Goal: Complete application form

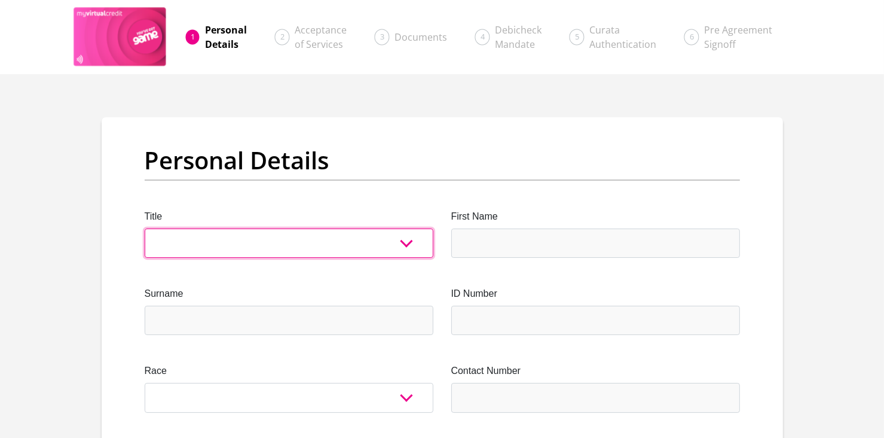
click at [404, 246] on select "Mr Ms Mrs Dr [PERSON_NAME]" at bounding box center [289, 242] width 289 height 29
select select "Ms"
click at [145, 228] on select "Mr Ms Mrs Dr [PERSON_NAME]" at bounding box center [289, 242] width 289 height 29
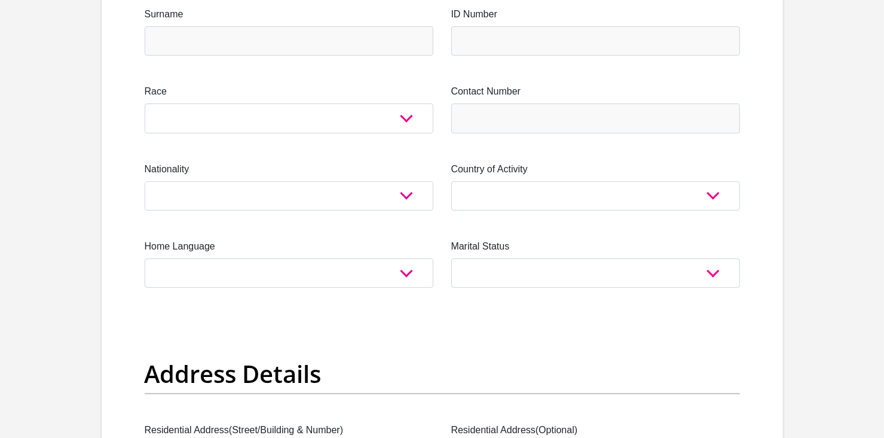
scroll to position [234, 0]
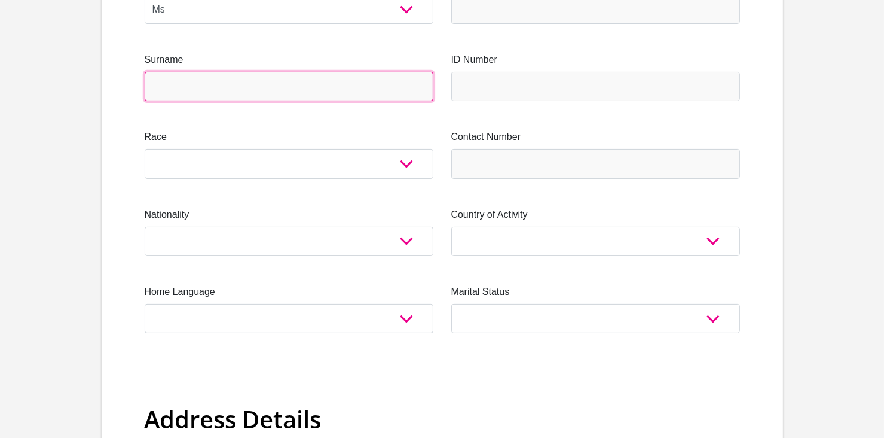
click at [209, 85] on input "Surname" at bounding box center [289, 86] width 289 height 29
type input "Ngema"
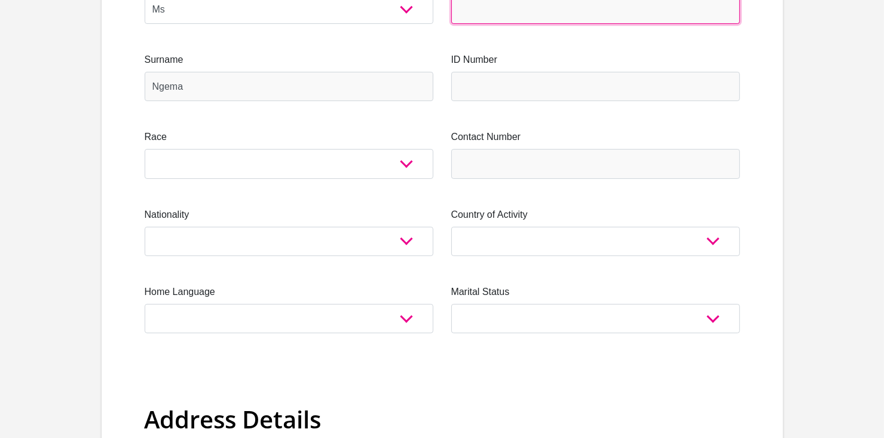
type input "Thandolwethu"
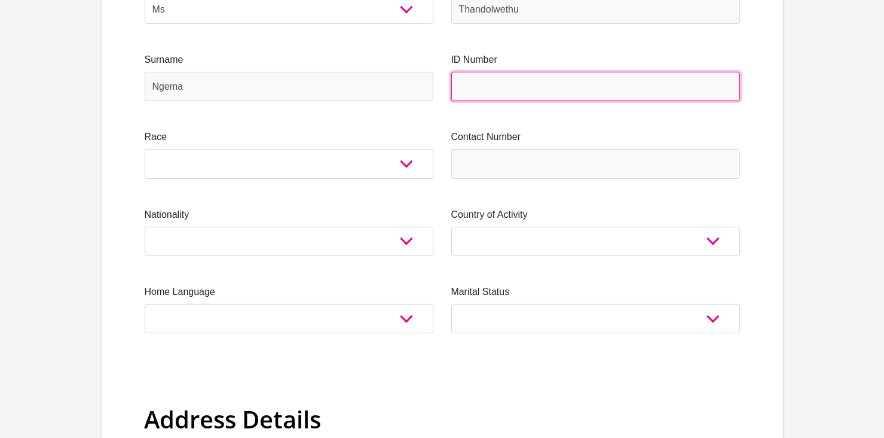
type input "0404150098089"
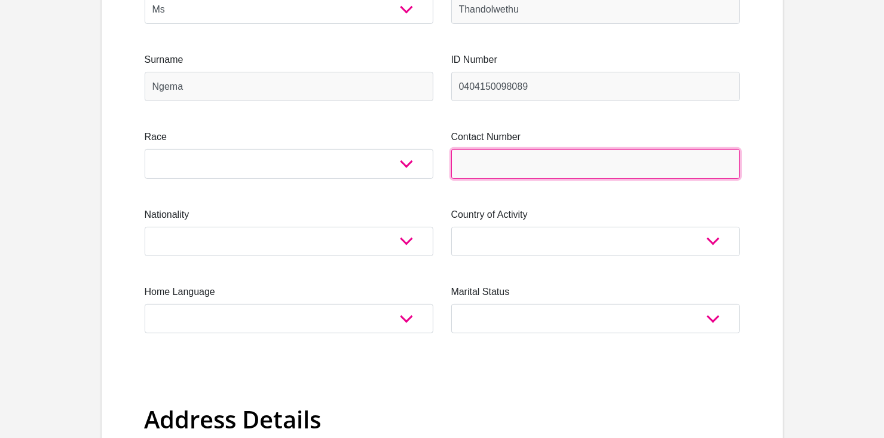
type input "0788749246"
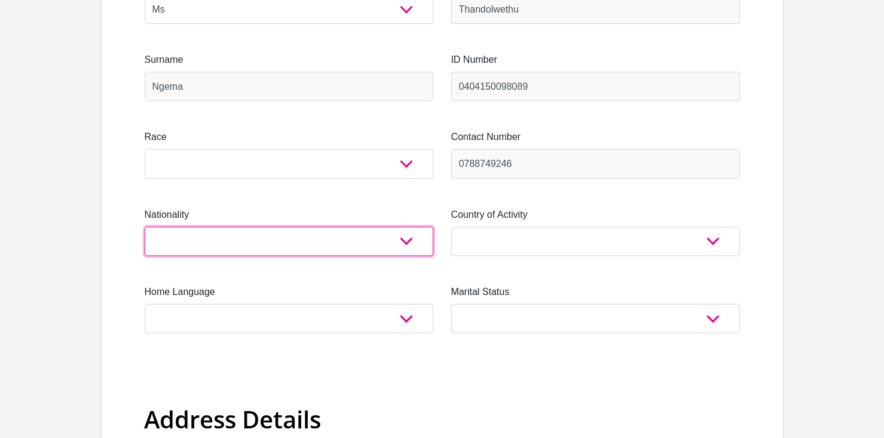
select select "ZAF"
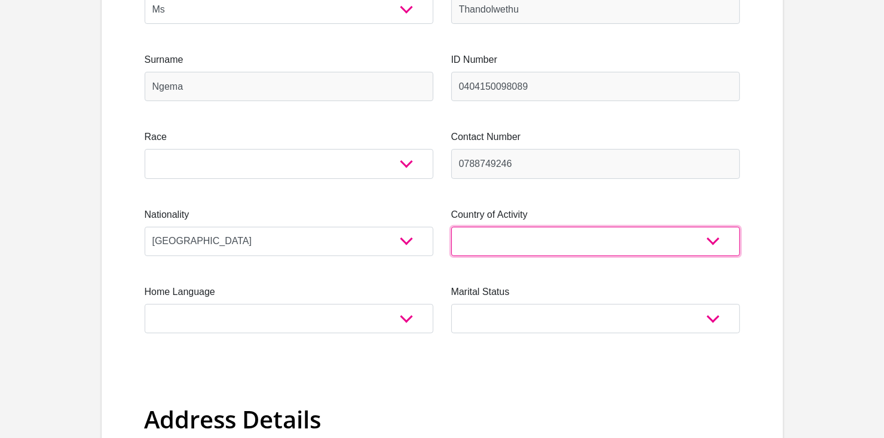
select select "ZAF"
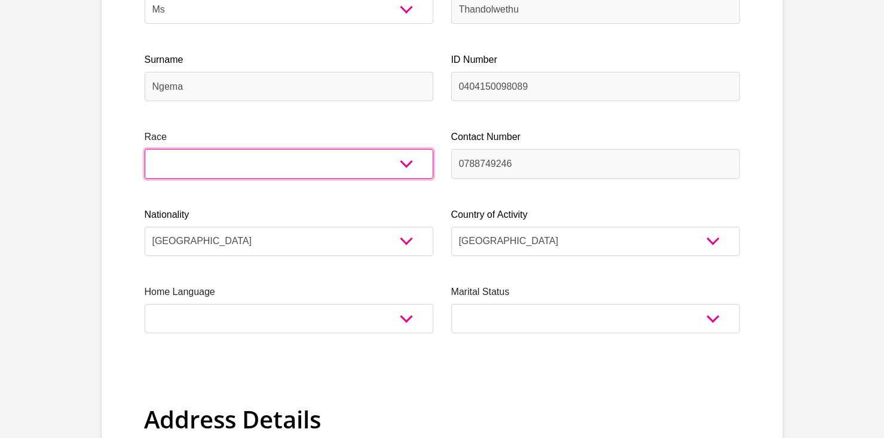
click at [405, 170] on select "Black Coloured Indian White Other" at bounding box center [289, 163] width 289 height 29
select select "1"
click at [145, 149] on select "Black Coloured Indian White Other" at bounding box center [289, 163] width 289 height 29
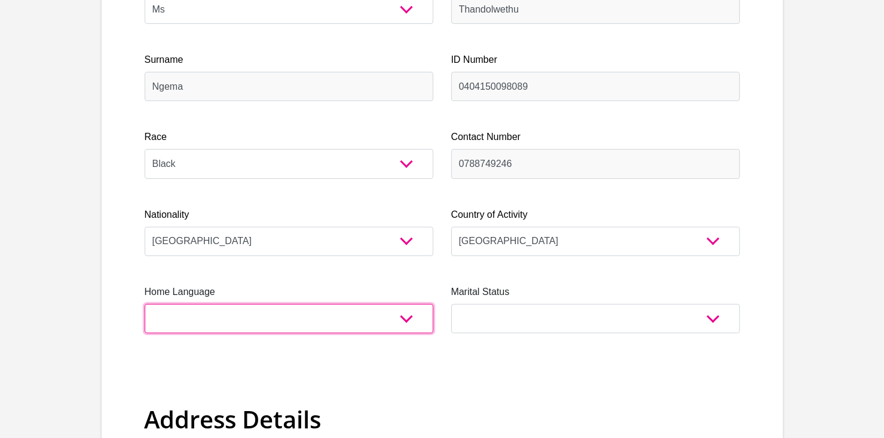
click at [420, 326] on select "Afrikaans English Sepedi South Ndebele Southern Sotho Swati Tsonga Tswana Venda…" at bounding box center [289, 318] width 289 height 29
select select "[DATE]"
click at [145, 304] on select "Afrikaans English Sepedi South Ndebele Southern Sotho Swati Tsonga Tswana Venda…" at bounding box center [289, 318] width 289 height 29
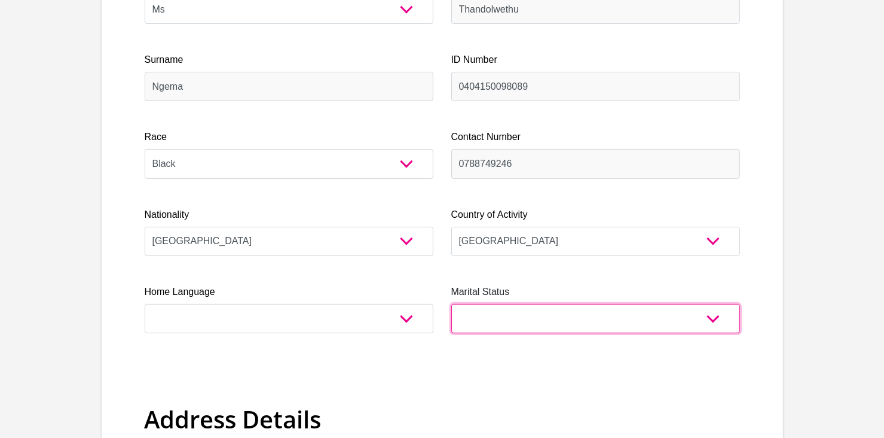
click at [605, 311] on select "Married ANC Single Divorced Widowed Married COP or Customary Law" at bounding box center [595, 318] width 289 height 29
select select "2"
click at [451, 304] on select "Married ANC Single Divorced Widowed Married COP or Customary Law" at bounding box center [595, 318] width 289 height 29
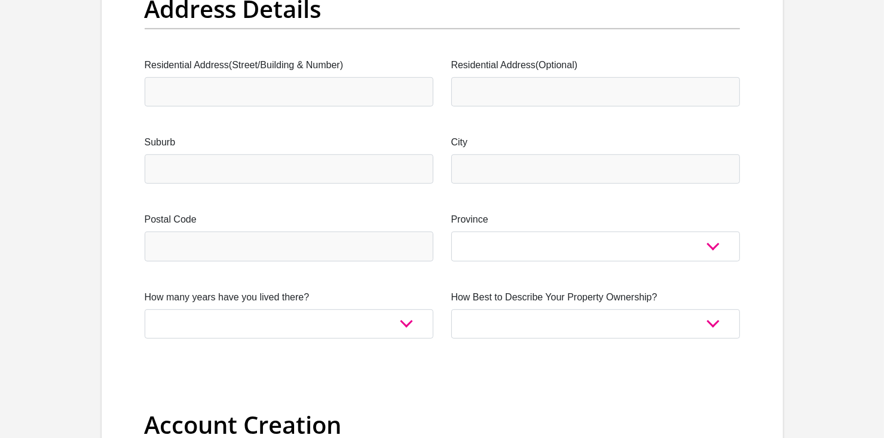
scroll to position [669, 0]
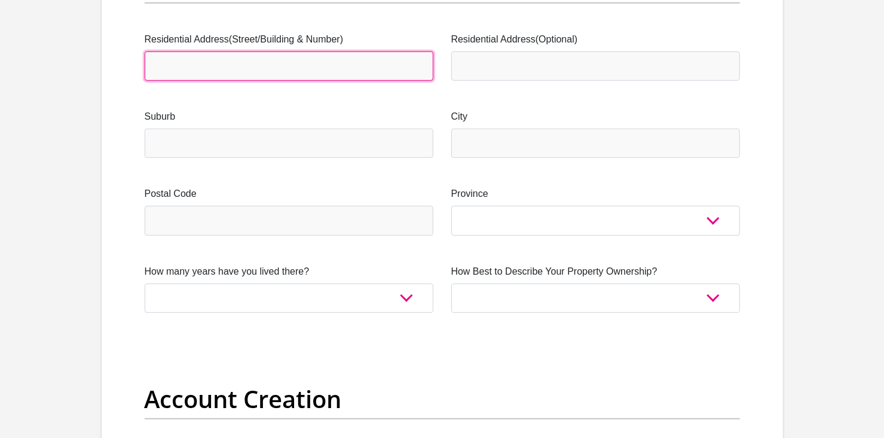
click at [366, 66] on input "Residential Address(Street/Building & Number)" at bounding box center [289, 65] width 289 height 29
type input "[STREET_ADDRESS]"
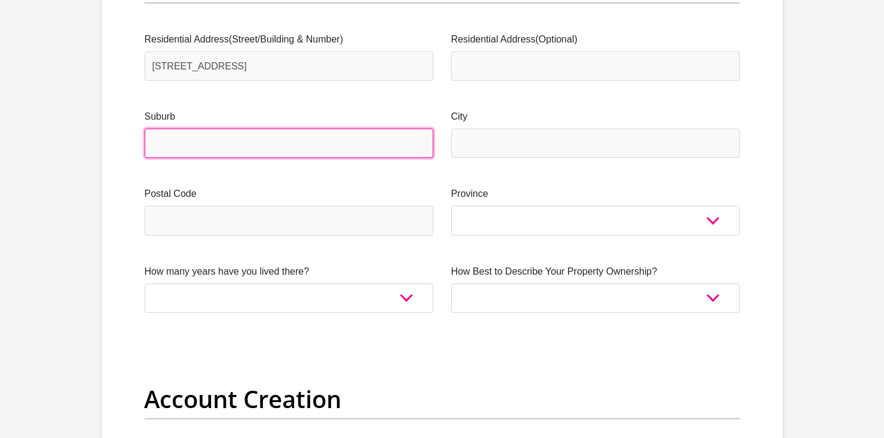
type input "[GEOGRAPHIC_DATA], 4001"
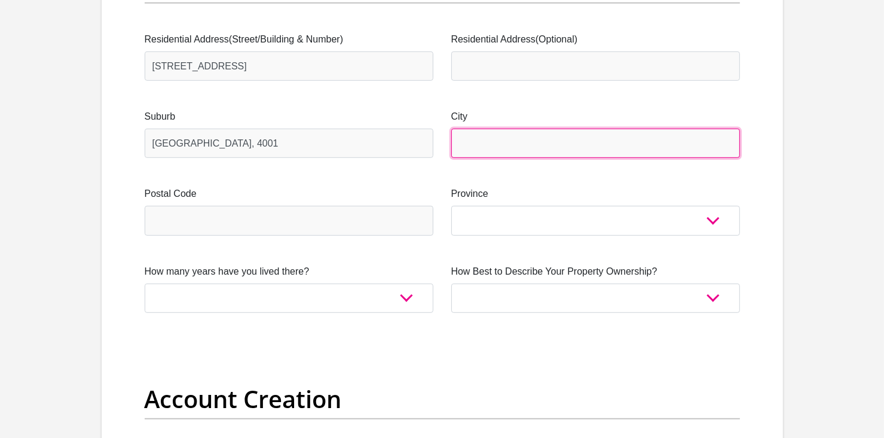
type input "[GEOGRAPHIC_DATA], 4001"
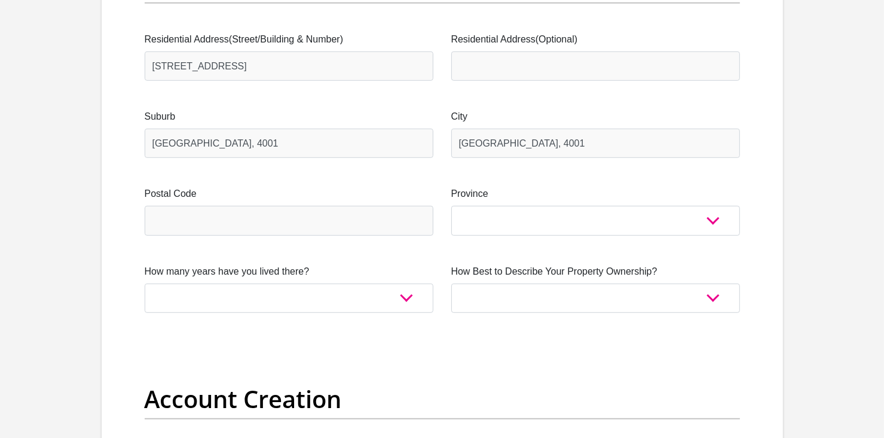
type input "[EMAIL_ADDRESS][DOMAIN_NAME]"
type input "9544001"
drag, startPoint x: 213, startPoint y: 146, endPoint x: 184, endPoint y: 143, distance: 30.0
click at [184, 143] on input "[GEOGRAPHIC_DATA], 4001" at bounding box center [289, 143] width 289 height 29
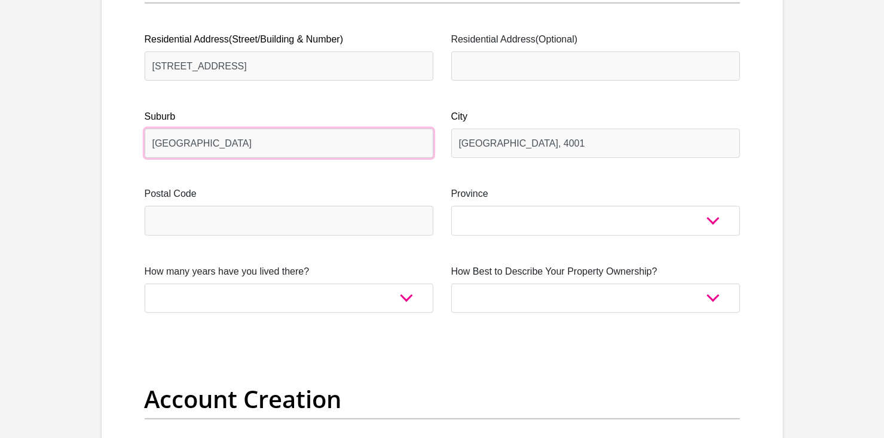
type input "[GEOGRAPHIC_DATA]"
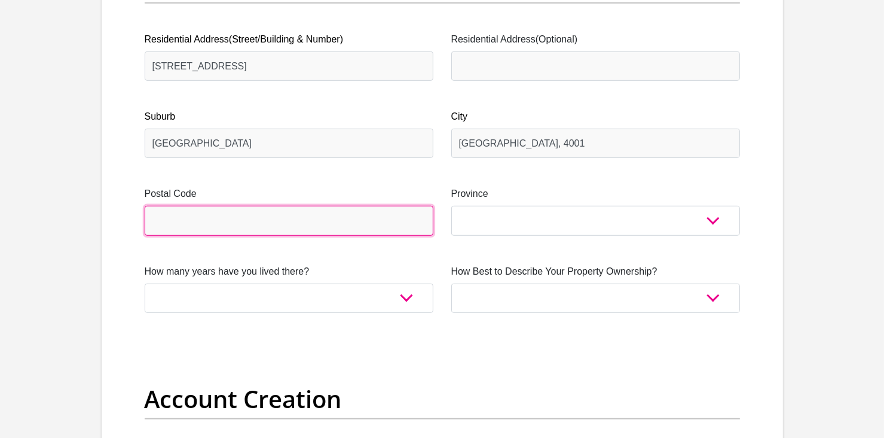
click at [156, 211] on input "Postal Code" at bounding box center [289, 220] width 289 height 29
type input "4001"
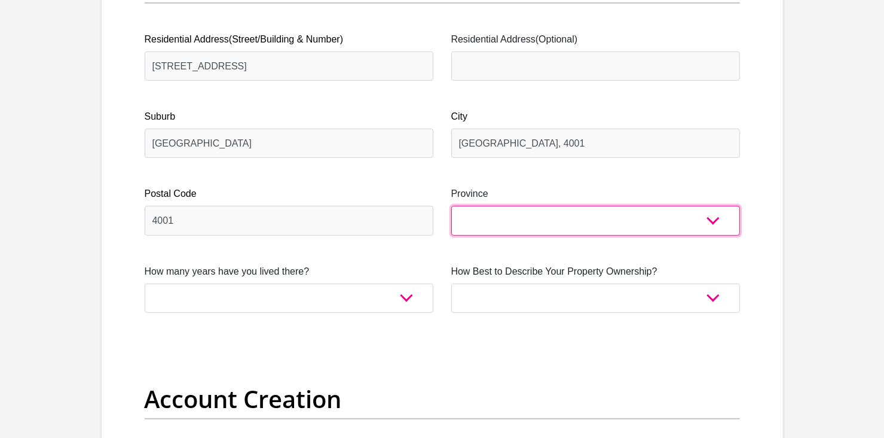
click at [708, 224] on select "Eastern Cape Free State [GEOGRAPHIC_DATA] [GEOGRAPHIC_DATA][DATE] [GEOGRAPHIC_D…" at bounding box center [595, 220] width 289 height 29
select select "[GEOGRAPHIC_DATA][DATE]"
click at [451, 206] on select "Eastern Cape Free State [GEOGRAPHIC_DATA] [GEOGRAPHIC_DATA][DATE] [GEOGRAPHIC_D…" at bounding box center [595, 220] width 289 height 29
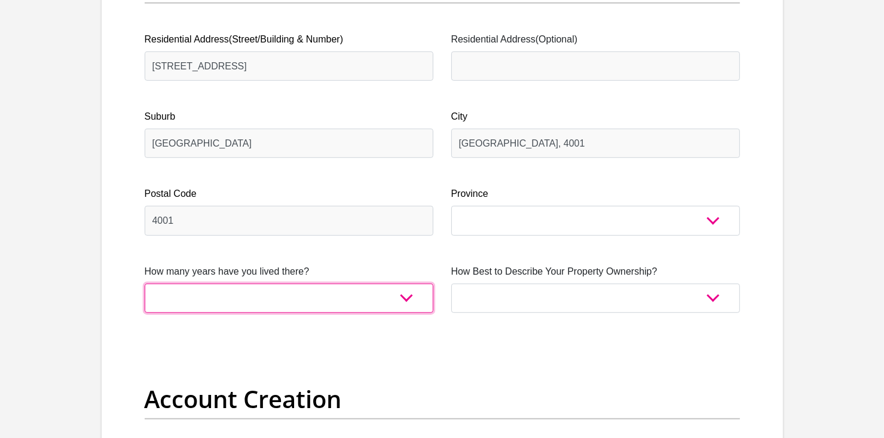
click at [385, 292] on select "less than 1 year 1-3 years 3-5 years 5+ years" at bounding box center [289, 297] width 289 height 29
select select "0"
click at [145, 283] on select "less than 1 year 1-3 years 3-5 years 5+ years" at bounding box center [289, 297] width 289 height 29
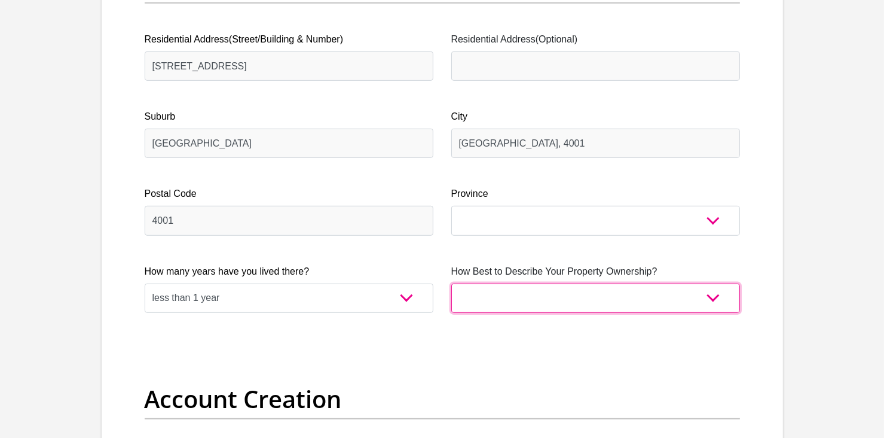
click at [706, 298] on select "Owned Rented Family Owned Company Dwelling" at bounding box center [595, 297] width 289 height 29
select select "Rented"
click at [451, 283] on select "Owned Rented Family Owned Company Dwelling" at bounding box center [595, 297] width 289 height 29
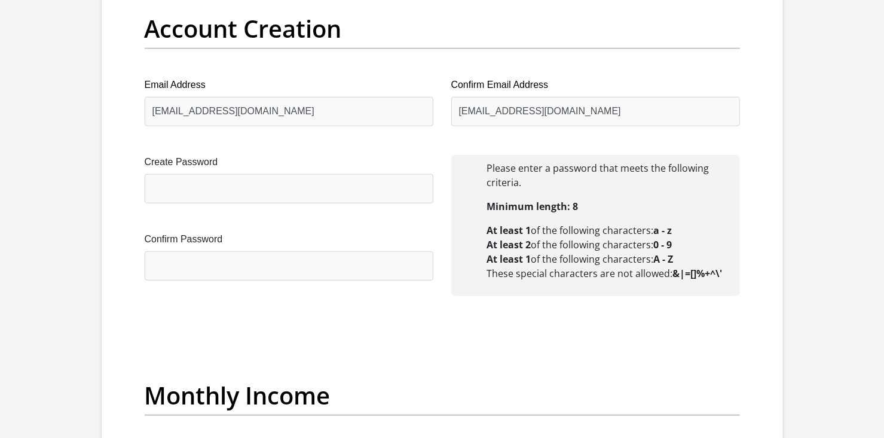
scroll to position [1045, 0]
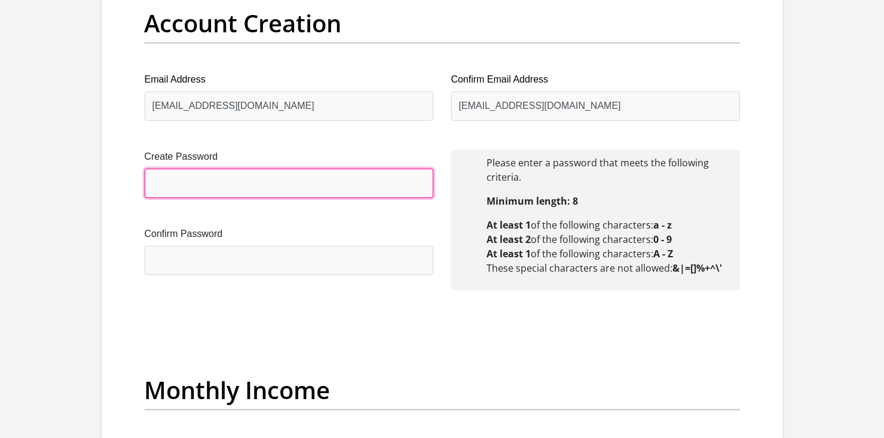
click at [328, 176] on input "Create Password" at bounding box center [289, 183] width 289 height 29
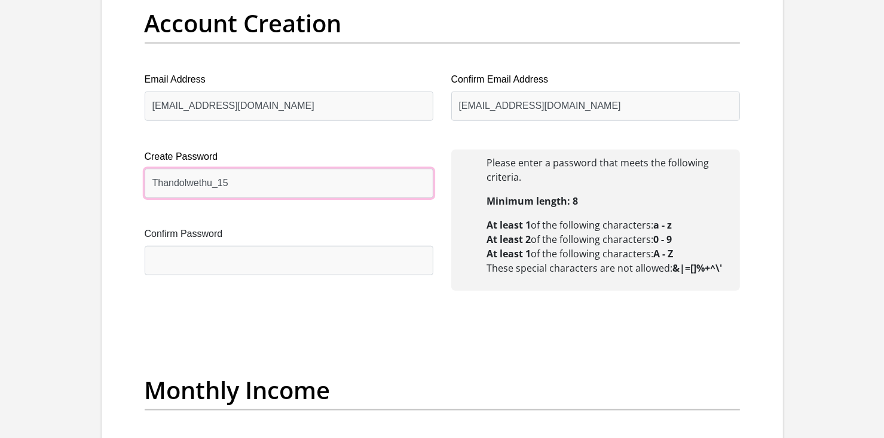
type input "Thandolwethu_15"
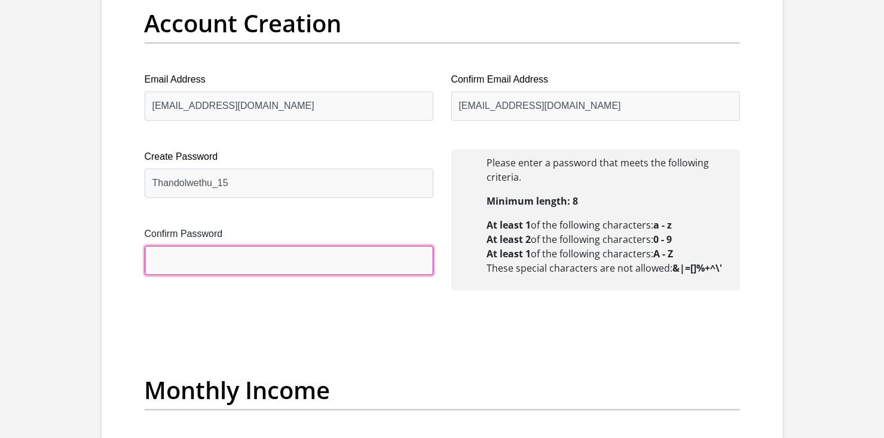
click at [267, 257] on input "Confirm Password" at bounding box center [289, 260] width 289 height 29
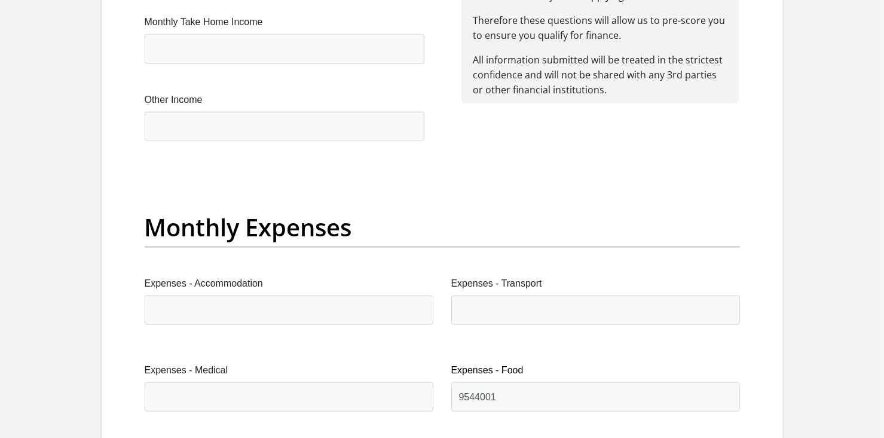
scroll to position [1399, 0]
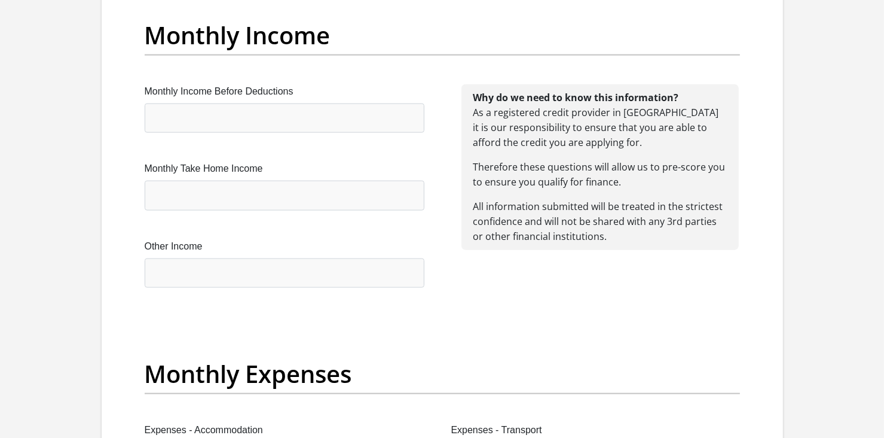
type input "Thandolwethu_15"
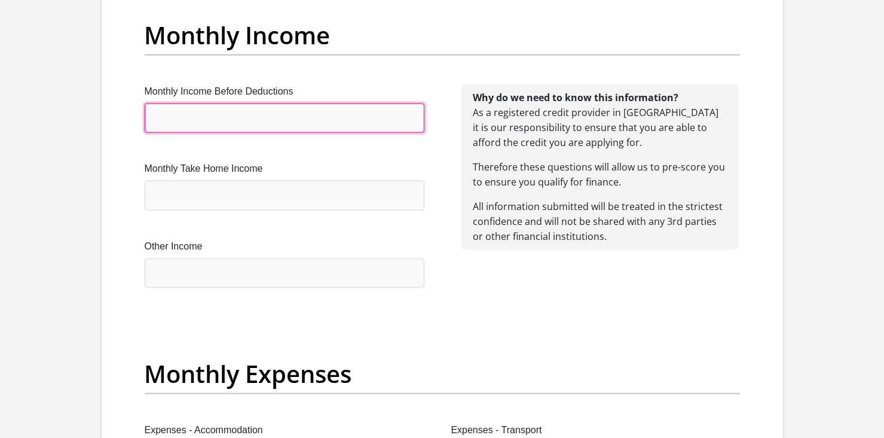
click at [365, 124] on input "Monthly Income Before Deductions" at bounding box center [285, 117] width 280 height 29
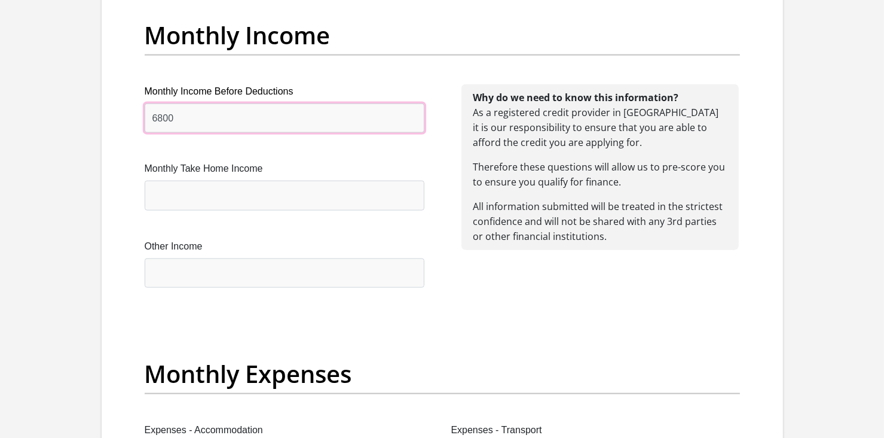
type input "6800"
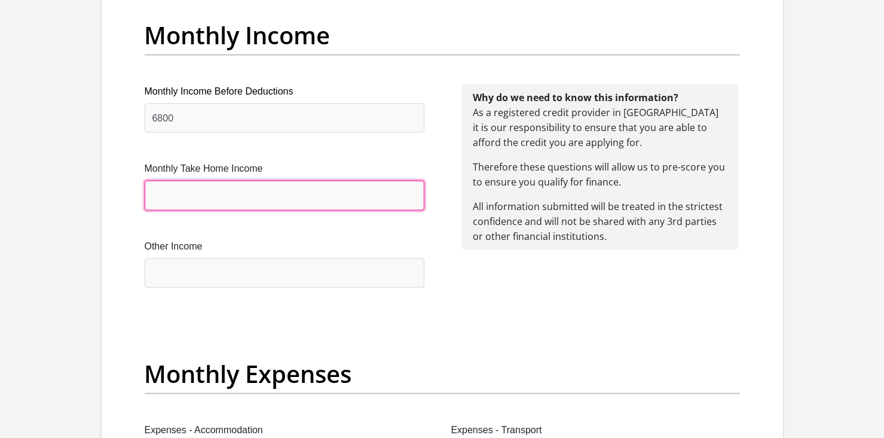
click at [312, 188] on input "Monthly Take Home Income" at bounding box center [285, 195] width 280 height 29
type input "6732"
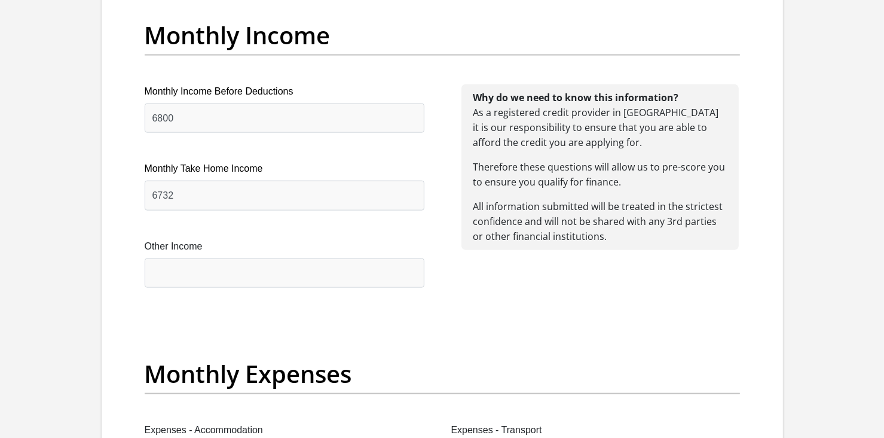
drag, startPoint x: 287, startPoint y: 252, endPoint x: 261, endPoint y: 279, distance: 37.6
click at [261, 279] on div "Other Income" at bounding box center [285, 263] width 280 height 48
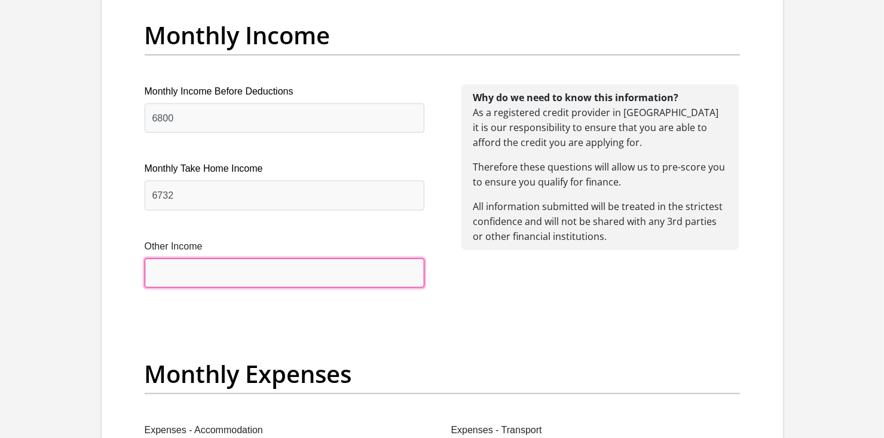
click at [261, 279] on input "Other Income" at bounding box center [285, 272] width 280 height 29
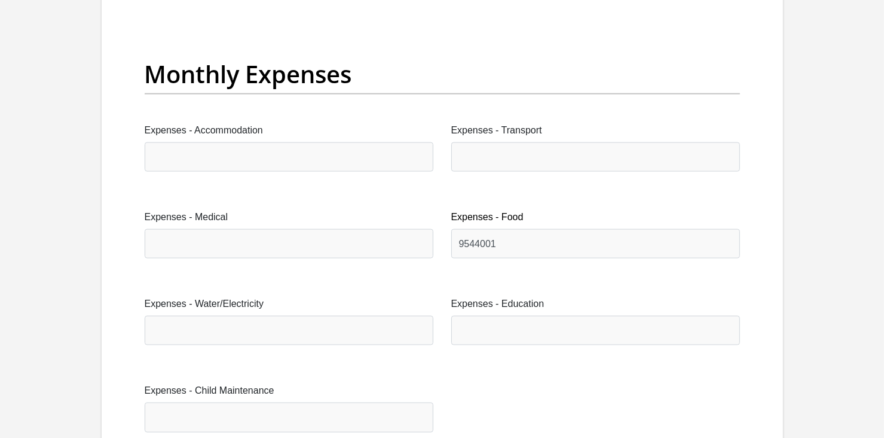
scroll to position [1704, 0]
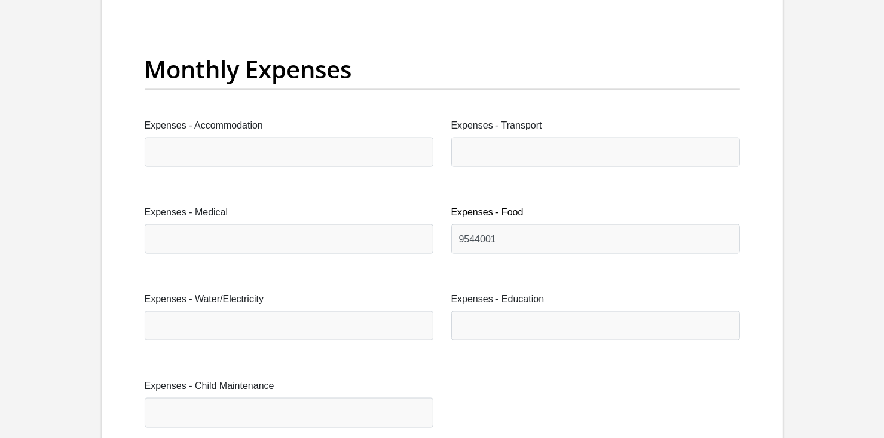
type input "3000"
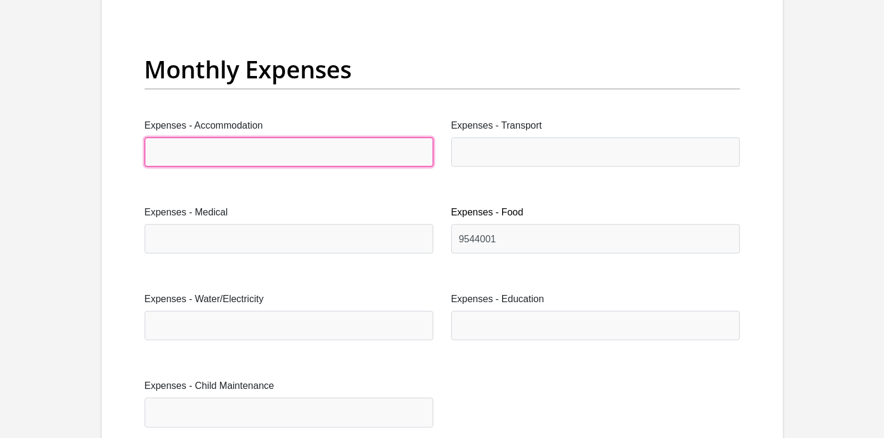
click at [320, 151] on input "Expenses - Accommodation" at bounding box center [289, 151] width 289 height 29
type input "2900"
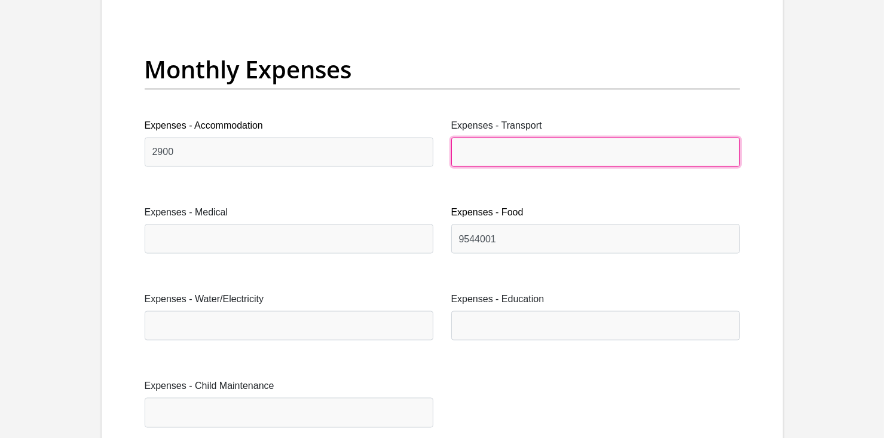
click at [498, 155] on input "Expenses - Transport" at bounding box center [595, 151] width 289 height 29
type input "500"
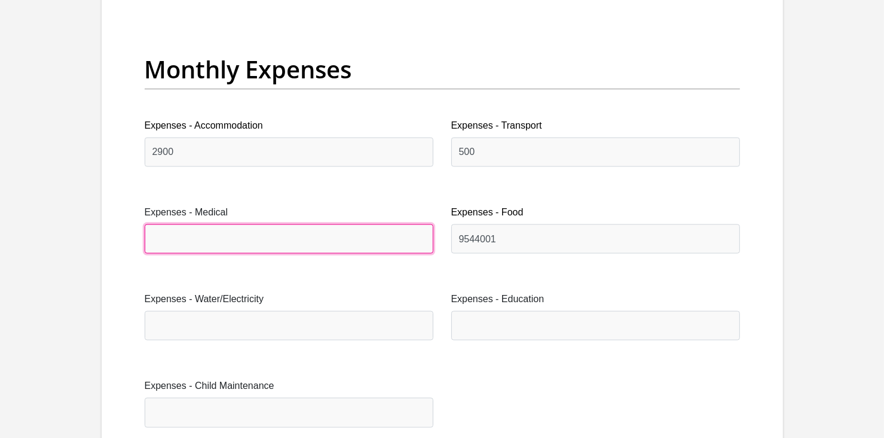
click at [331, 234] on input "Expenses - Medical" at bounding box center [289, 238] width 289 height 29
type input "0"
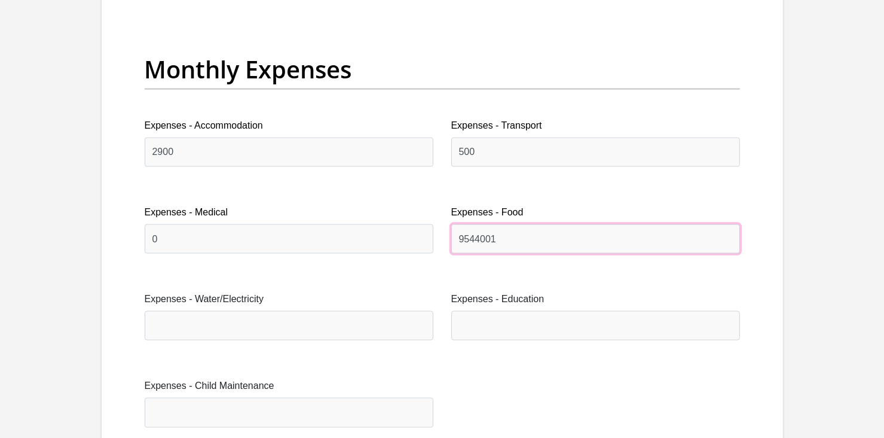
drag, startPoint x: 534, startPoint y: 236, endPoint x: 409, endPoint y: 227, distance: 125.3
type input "1000"
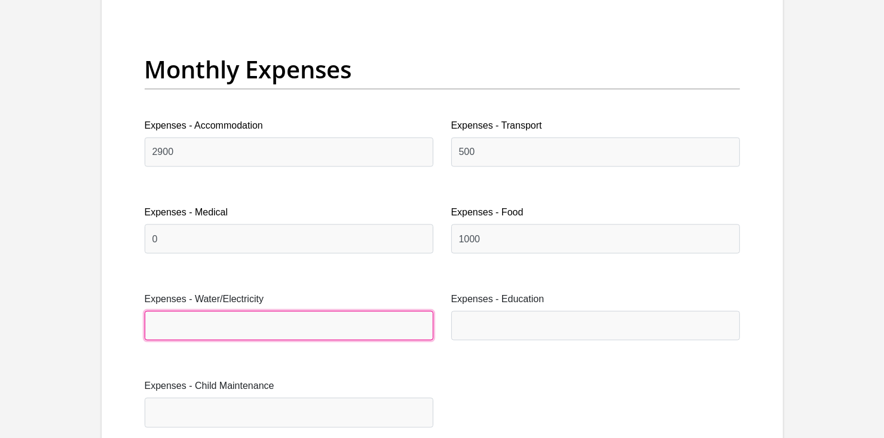
click at [332, 323] on input "Expenses - Water/Electricity" at bounding box center [289, 325] width 289 height 29
type input "0"
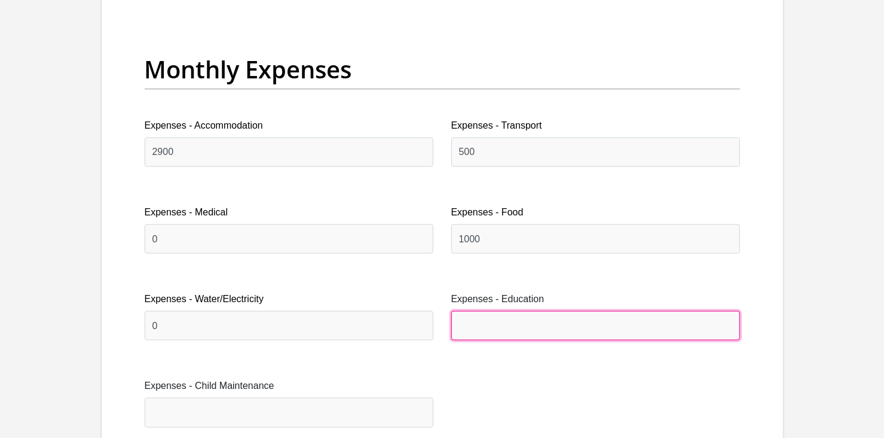
click at [518, 322] on input "Expenses - Education" at bounding box center [595, 325] width 289 height 29
type input "0"
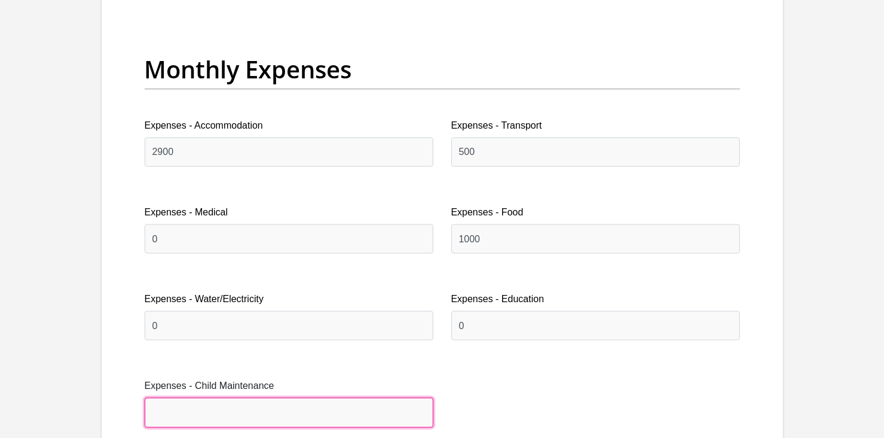
click at [351, 401] on input "Expenses - Child Maintenance" at bounding box center [289, 412] width 289 height 29
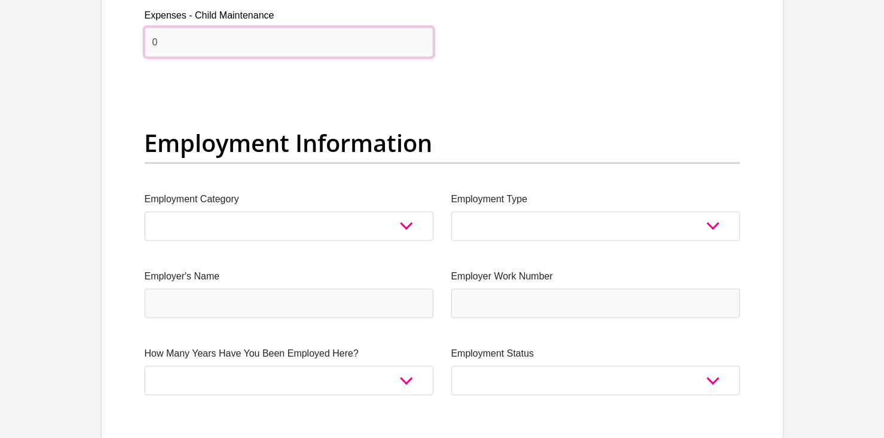
scroll to position [2140, 0]
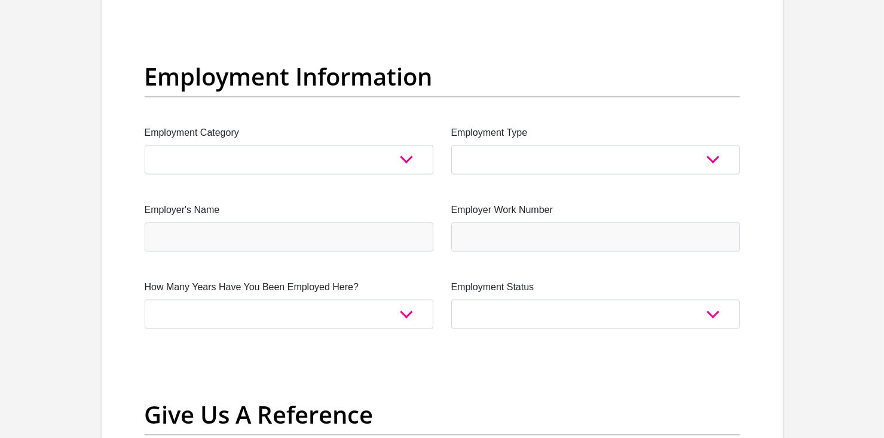
type input "0"
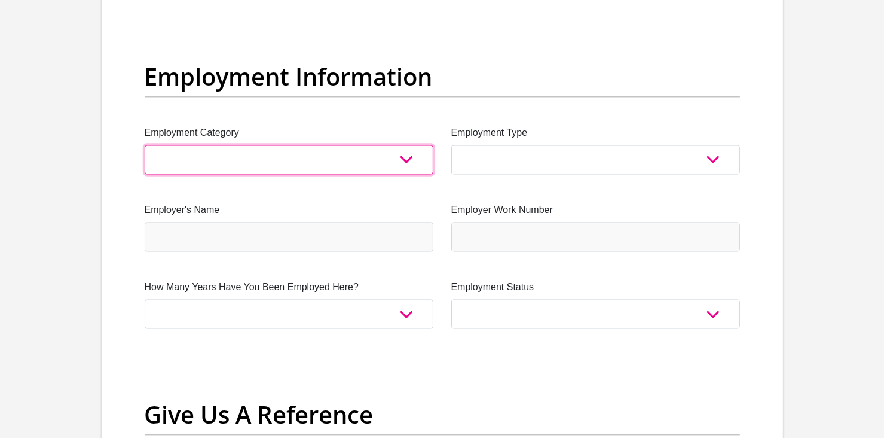
click at [392, 154] on select "AGRICULTURE ALCOHOL & TOBACCO CONSTRUCTION MATERIALS METALLURGY EQUIPMENT FOR R…" at bounding box center [289, 159] width 289 height 29
select select "71"
click at [145, 145] on select "AGRICULTURE ALCOHOL & TOBACCO CONSTRUCTION MATERIALS METALLURGY EQUIPMENT FOR R…" at bounding box center [289, 159] width 289 height 29
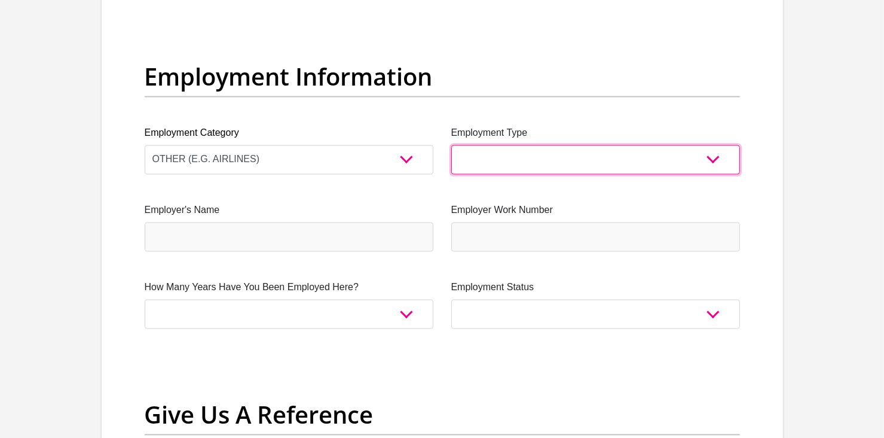
click at [714, 153] on select "College/Lecturer Craft Seller Creative Driver Executive Farmer Forces - Non Com…" at bounding box center [595, 159] width 289 height 29
select select "Unknown/Other"
click at [451, 145] on select "College/Lecturer Craft Seller Creative Driver Executive Farmer Forces - Non Com…" at bounding box center [595, 159] width 289 height 29
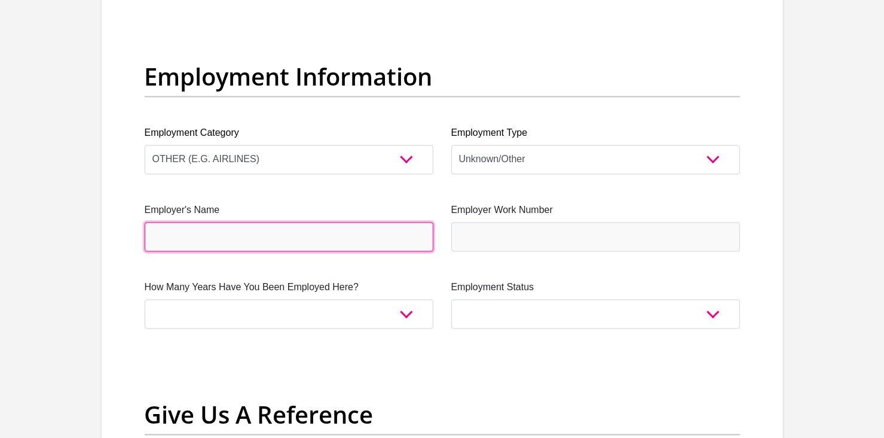
click at [366, 246] on input "Employer's Name" at bounding box center [289, 236] width 289 height 29
type input "l"
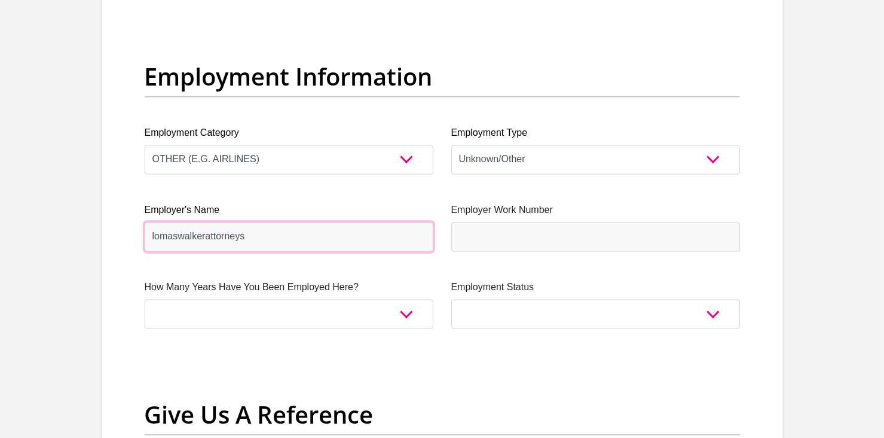
type input "lomaswalkerattorneys"
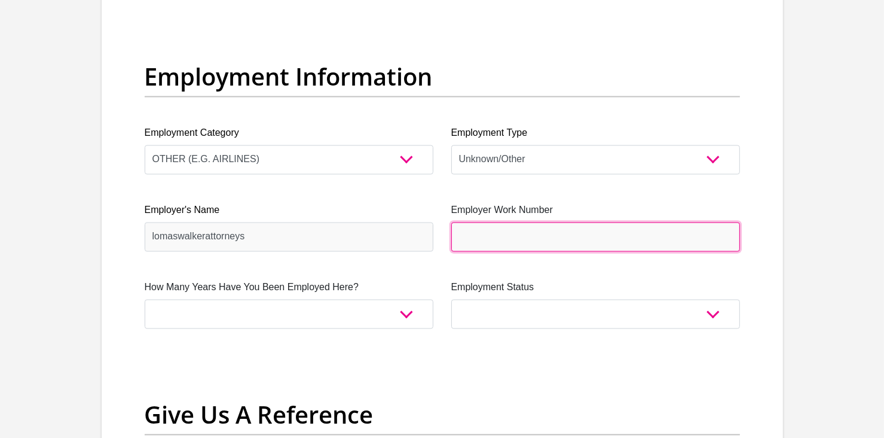
click at [531, 246] on input "Employer Work Number" at bounding box center [595, 236] width 289 height 29
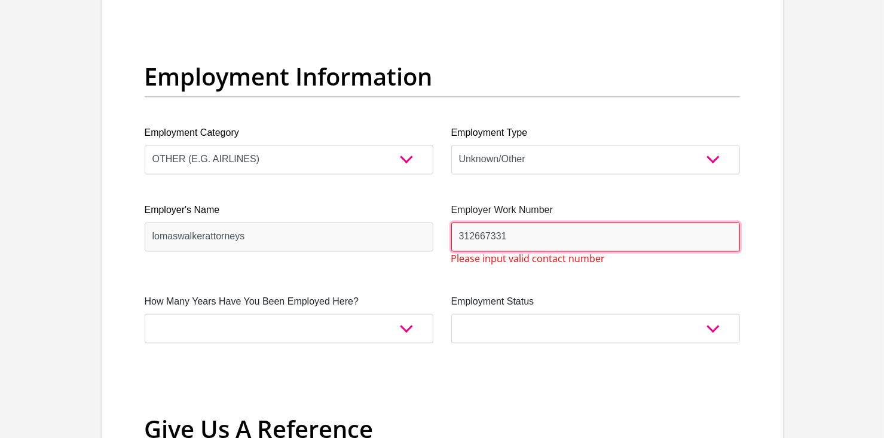
type input "312667331"
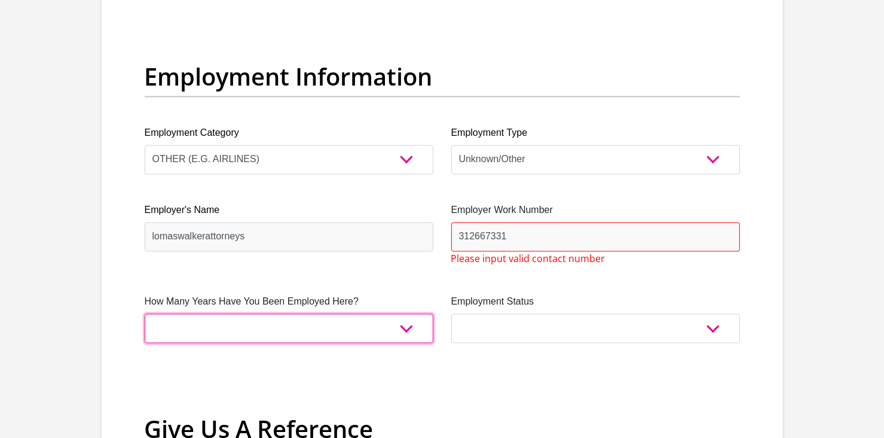
click at [413, 327] on select "less than 1 year 1-3 years 3-5 years 5+ years" at bounding box center [289, 328] width 289 height 29
select select "6"
click at [145, 314] on select "less than 1 year 1-3 years 3-5 years 5+ years" at bounding box center [289, 328] width 289 height 29
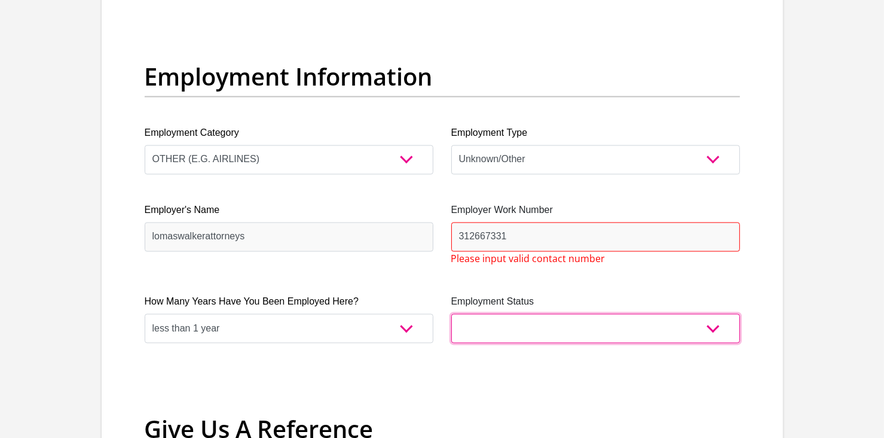
click at [722, 327] on select "Permanent/Full-time Part-time/Casual [DEMOGRAPHIC_DATA] Worker Self-Employed Ho…" at bounding box center [595, 328] width 289 height 29
select select "1"
click at [451, 314] on select "Permanent/Full-time Part-time/Casual [DEMOGRAPHIC_DATA] Worker Self-Employed Ho…" at bounding box center [595, 328] width 289 height 29
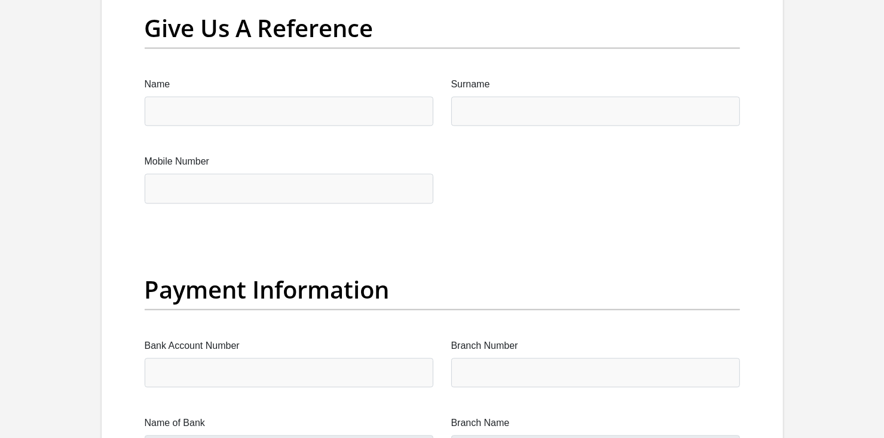
scroll to position [2526, 0]
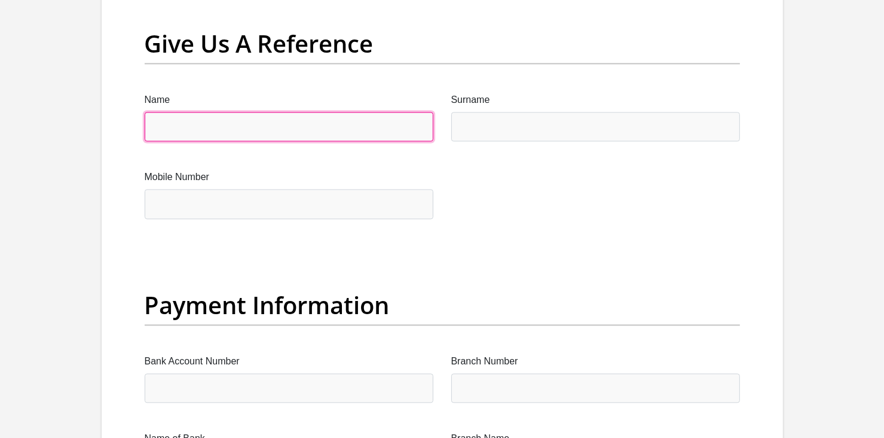
click at [269, 139] on input "Name" at bounding box center [289, 126] width 289 height 29
type input "[PERSON_NAME]"
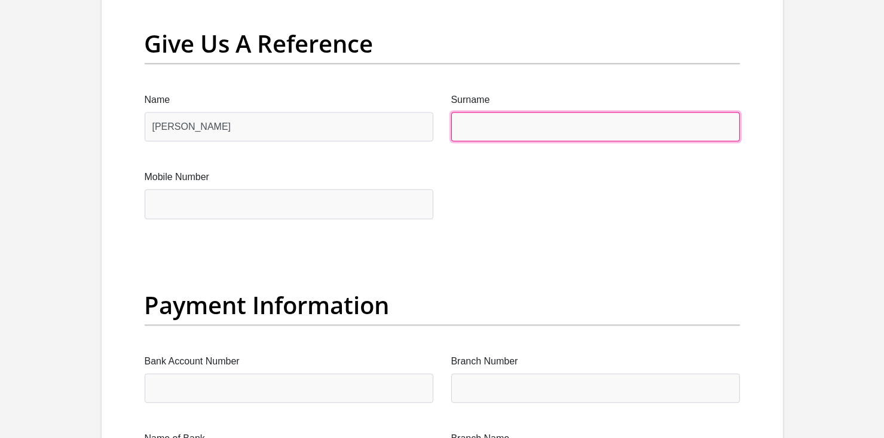
type input "Ngema"
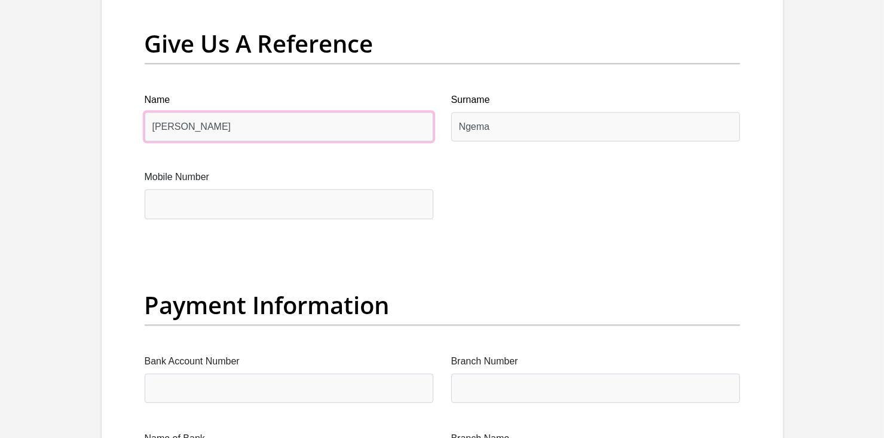
drag, startPoint x: 212, startPoint y: 126, endPoint x: 114, endPoint y: 120, distance: 98.2
type input "Anele"
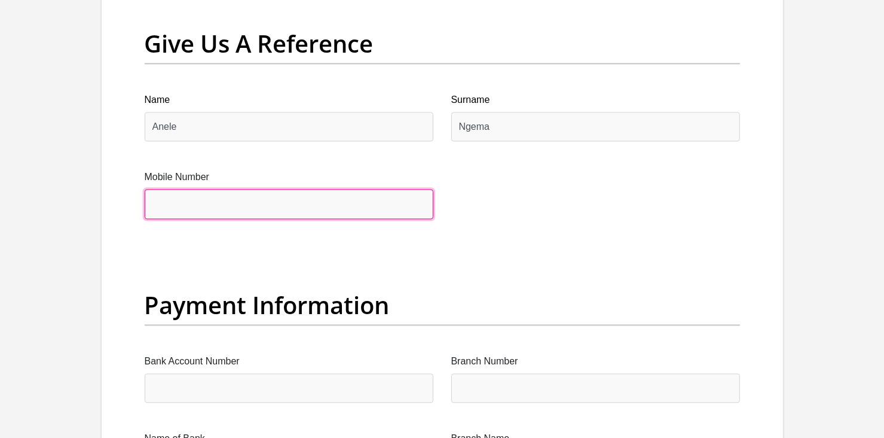
click at [189, 189] on input "Mobile Number" at bounding box center [289, 203] width 289 height 29
type input "0788749246"
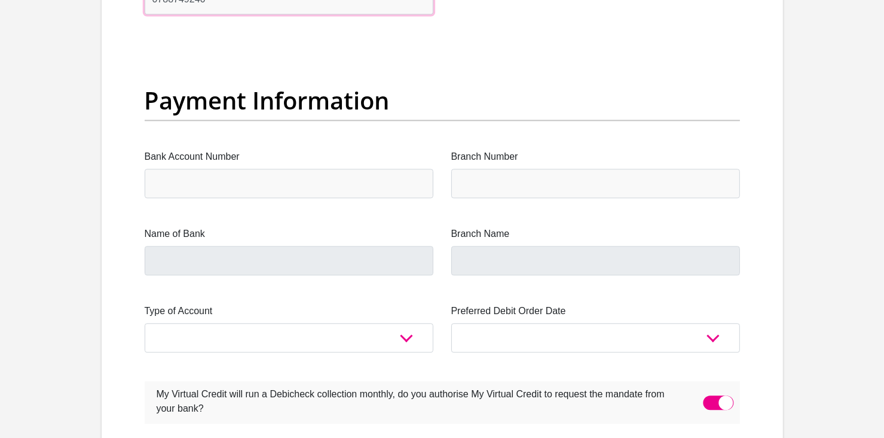
scroll to position [2862, 0]
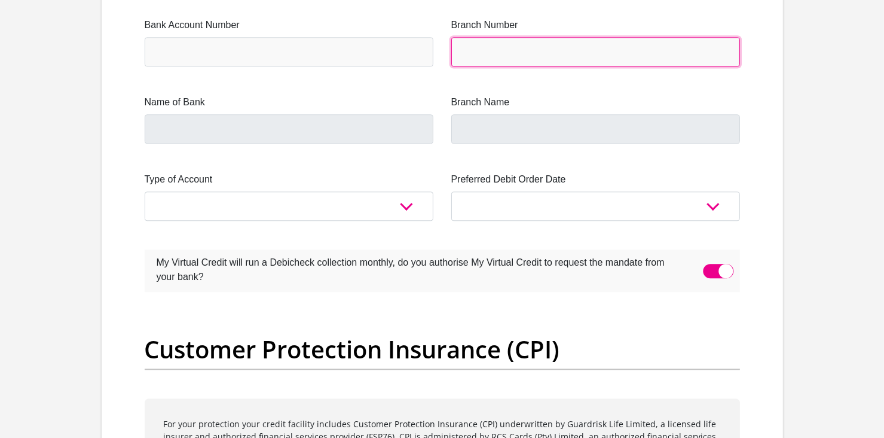
click at [571, 48] on input "Branch Number" at bounding box center [595, 51] width 289 height 29
type input "470010"
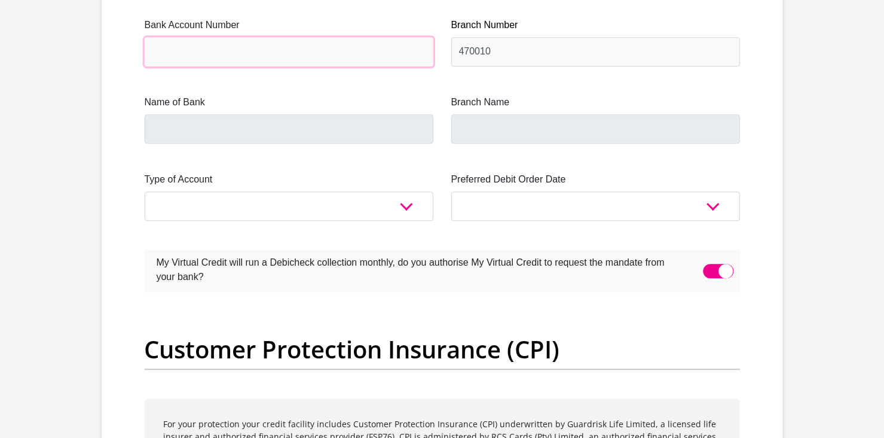
click at [338, 40] on input "Bank Account Number" at bounding box center [289, 51] width 289 height 29
type input "CAPITEC BANK LIMITED"
type input "CAPITEC BANK CPC"
type input "1485566388"
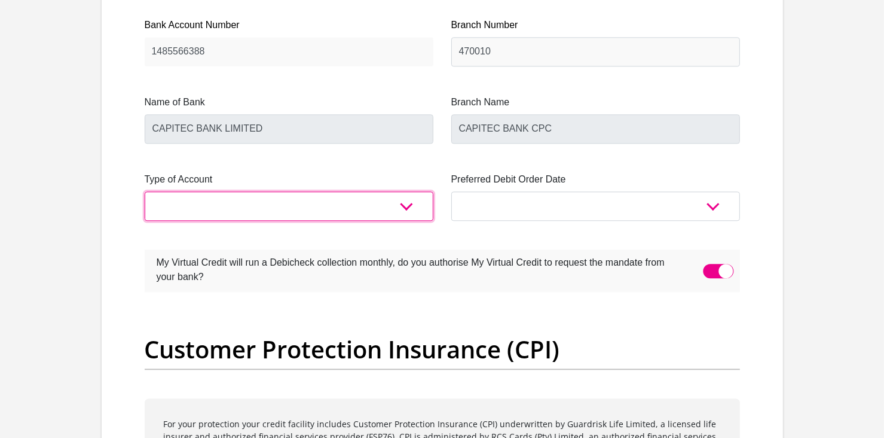
click at [409, 199] on select "Cheque Savings" at bounding box center [289, 205] width 289 height 29
select select "SAV"
click at [145, 191] on select "Cheque Savings" at bounding box center [289, 205] width 289 height 29
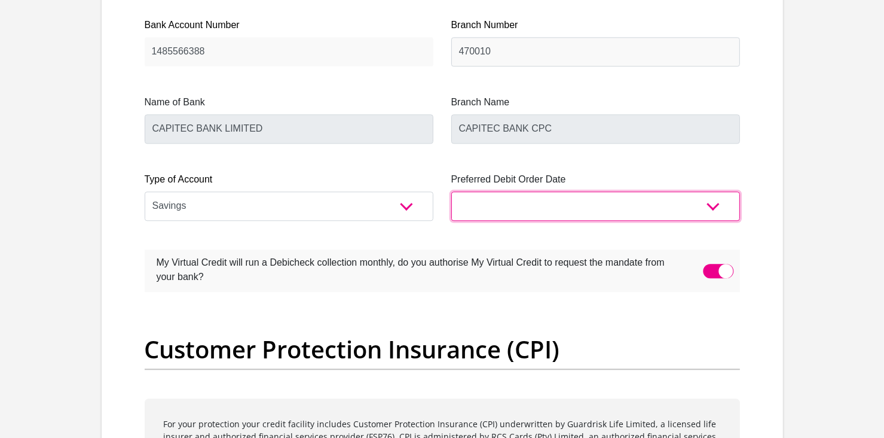
click at [715, 213] on select "1st 2nd 3rd 4th 5th 7th 18th 19th 20th 21st 22nd 23rd 24th 25th 26th 27th 28th …" at bounding box center [595, 205] width 289 height 29
select select "27"
click at [451, 191] on select "1st 2nd 3rd 4th 5th 7th 18th 19th 20th 21st 22nd 23rd 24th 25th 26th 27th 28th …" at bounding box center [595, 205] width 289 height 29
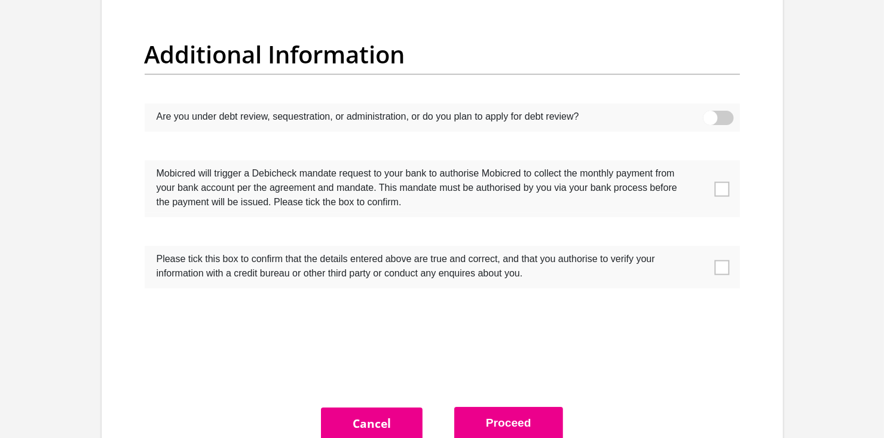
scroll to position [3734, 0]
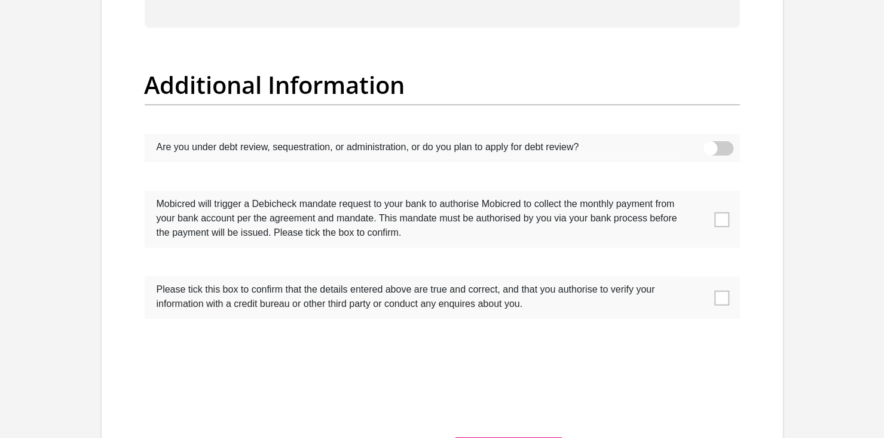
click at [723, 224] on label at bounding box center [442, 219] width 595 height 57
click at [698, 194] on input "checkbox" at bounding box center [698, 194] width 0 height 0
click at [713, 292] on label at bounding box center [442, 297] width 595 height 42
click at [698, 279] on input "checkbox" at bounding box center [698, 279] width 0 height 0
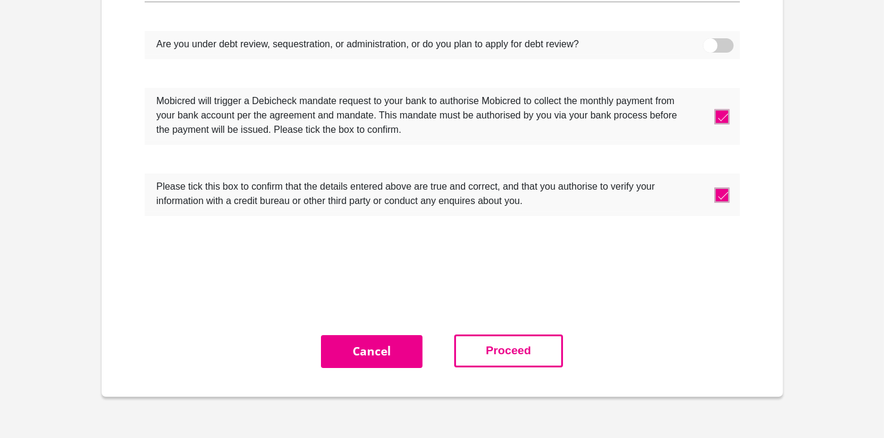
click at [543, 346] on button "Proceed" at bounding box center [508, 350] width 109 height 33
click at [518, 351] on button "Proceed" at bounding box center [508, 350] width 109 height 33
click at [517, 346] on button "Proceed" at bounding box center [508, 350] width 109 height 33
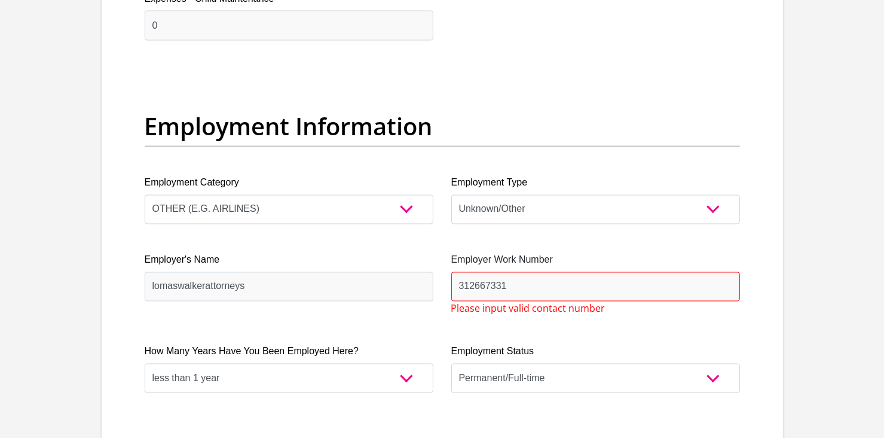
scroll to position [2141, 0]
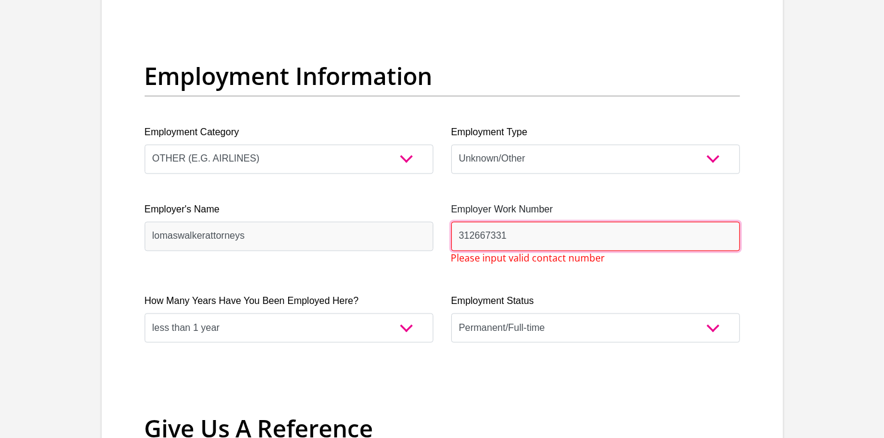
click at [457, 236] on input "312667331" at bounding box center [595, 236] width 289 height 29
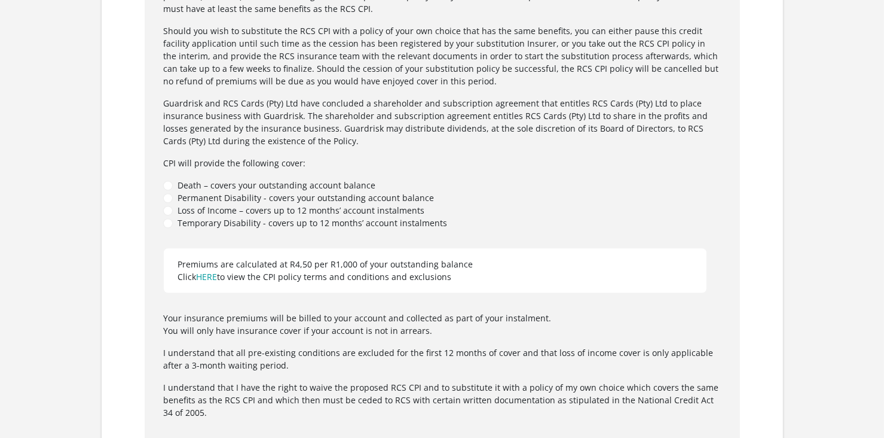
scroll to position [3890, 0]
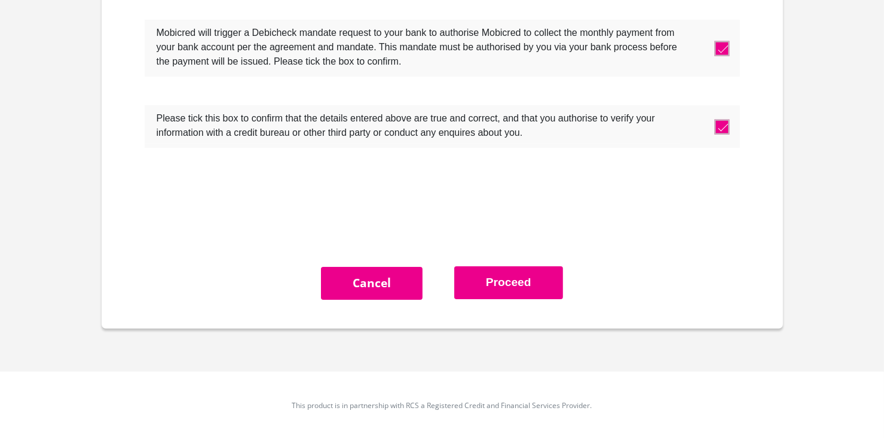
type input "0312667331"
drag, startPoint x: 531, startPoint y: 261, endPoint x: 521, endPoint y: 283, distance: 24.6
click at [521, 283] on button "Proceed" at bounding box center [508, 282] width 109 height 33
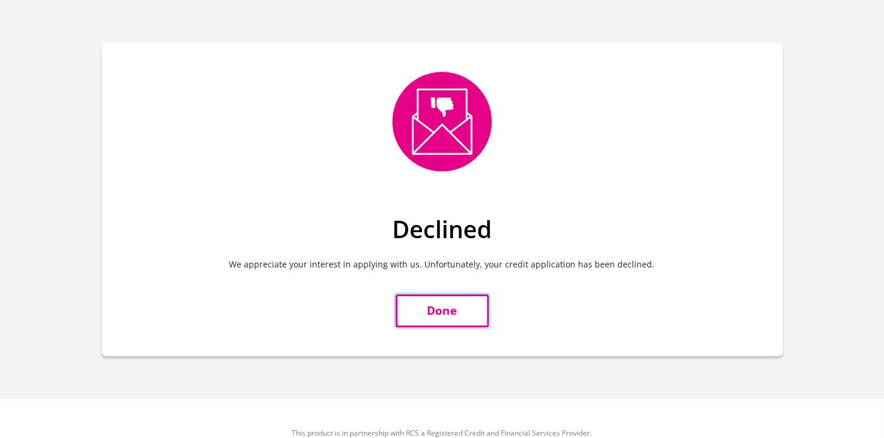
click at [438, 308] on link "Done" at bounding box center [442, 310] width 93 height 33
